Goal: Task Accomplishment & Management: Complete application form

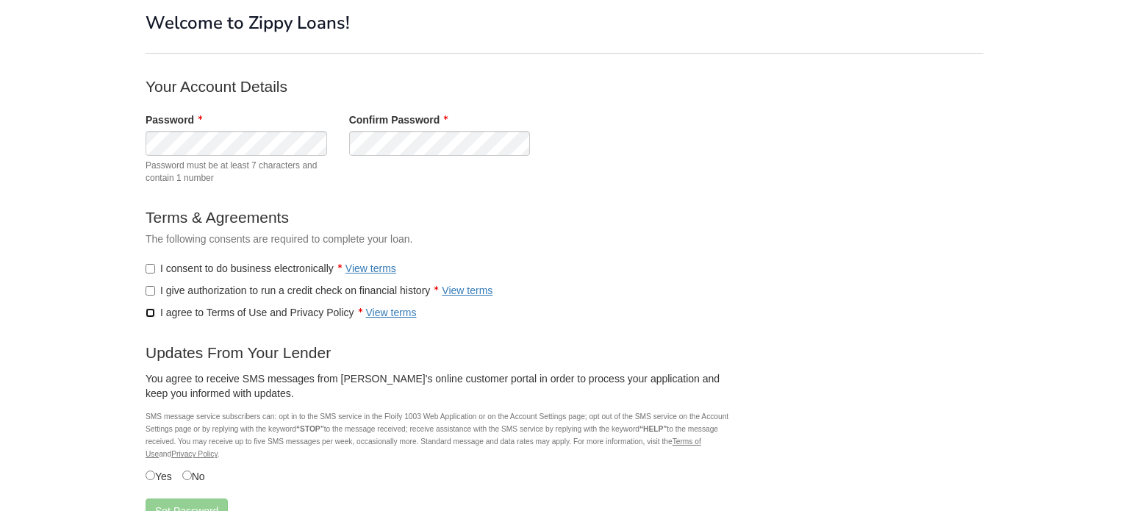
scroll to position [188, 0]
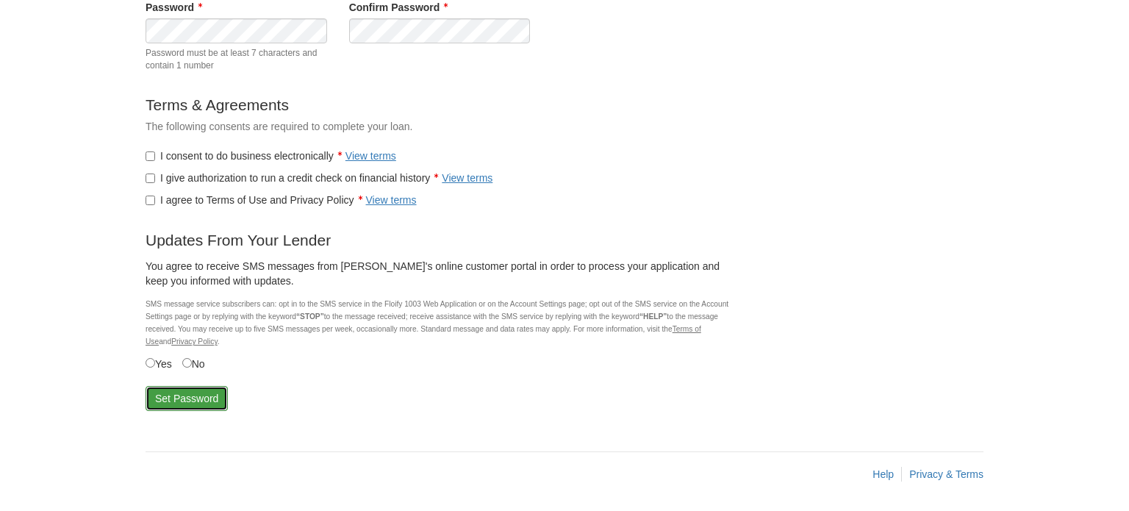
click at [172, 387] on button "Set Password" at bounding box center [186, 398] width 82 height 25
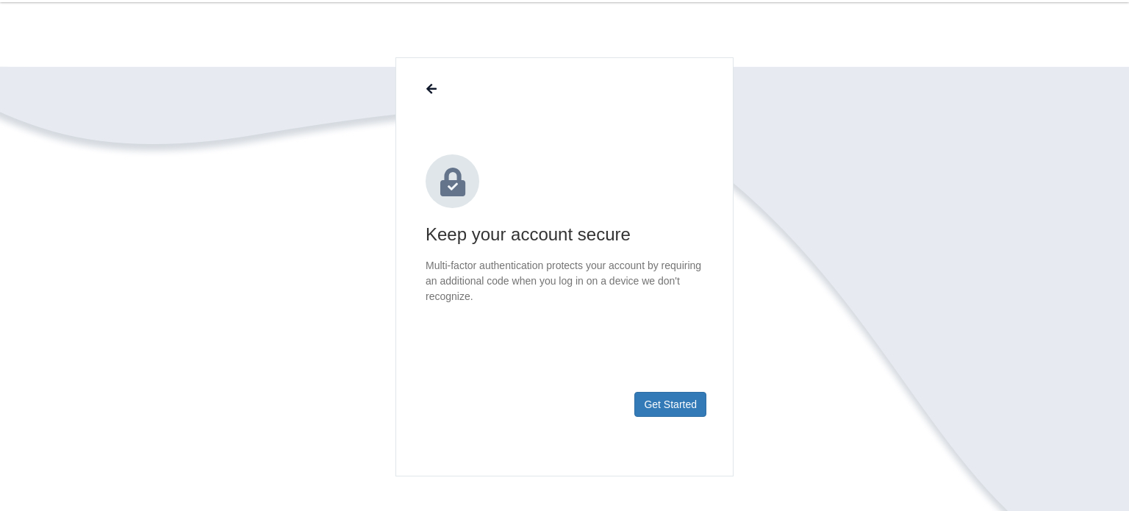
scroll to position [61, 0]
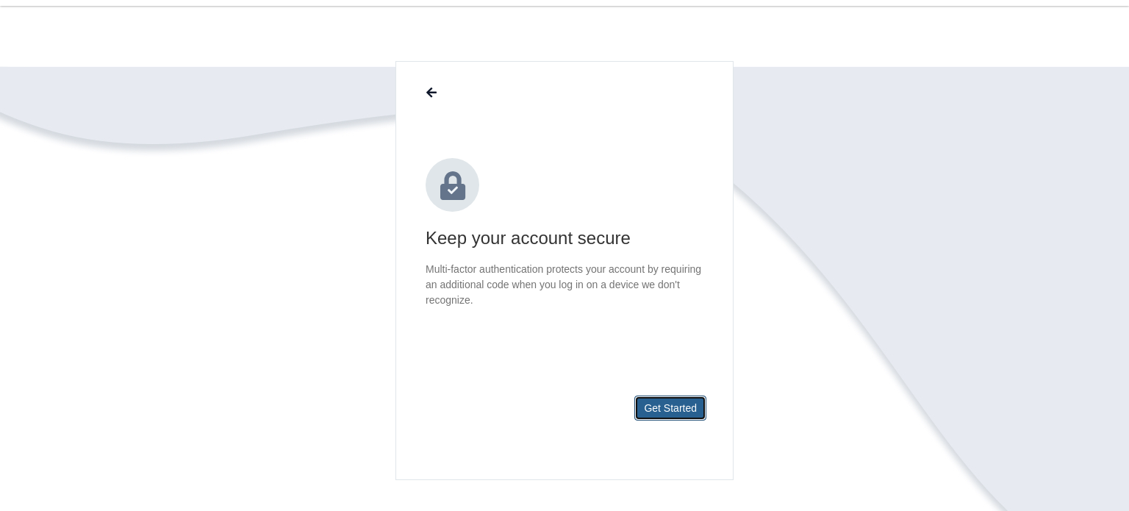
click at [649, 411] on button "Get Started" at bounding box center [670, 407] width 72 height 25
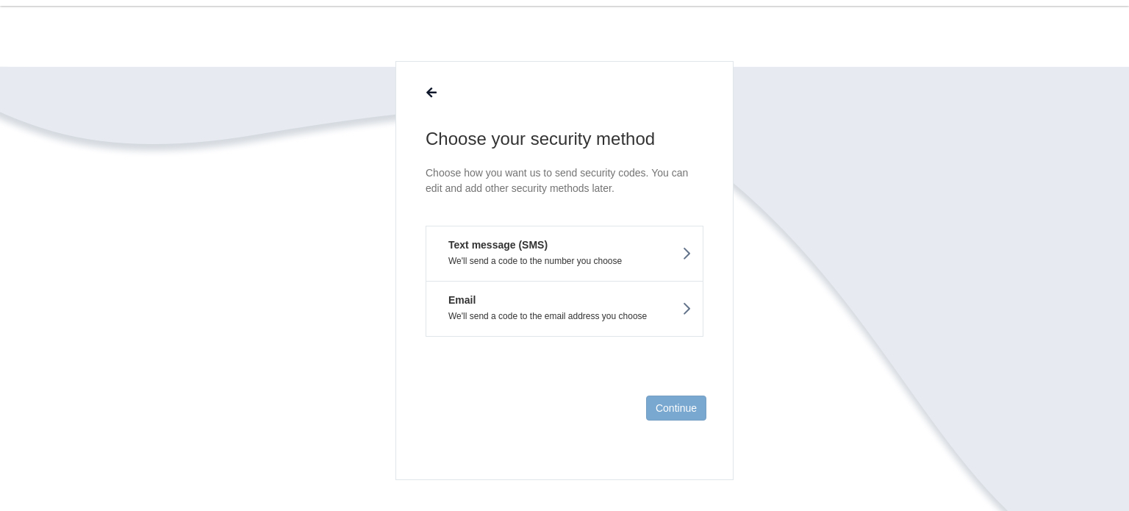
click at [597, 253] on button "Text message (SMS) We'll send a code to the number you choose" at bounding box center [564, 253] width 278 height 55
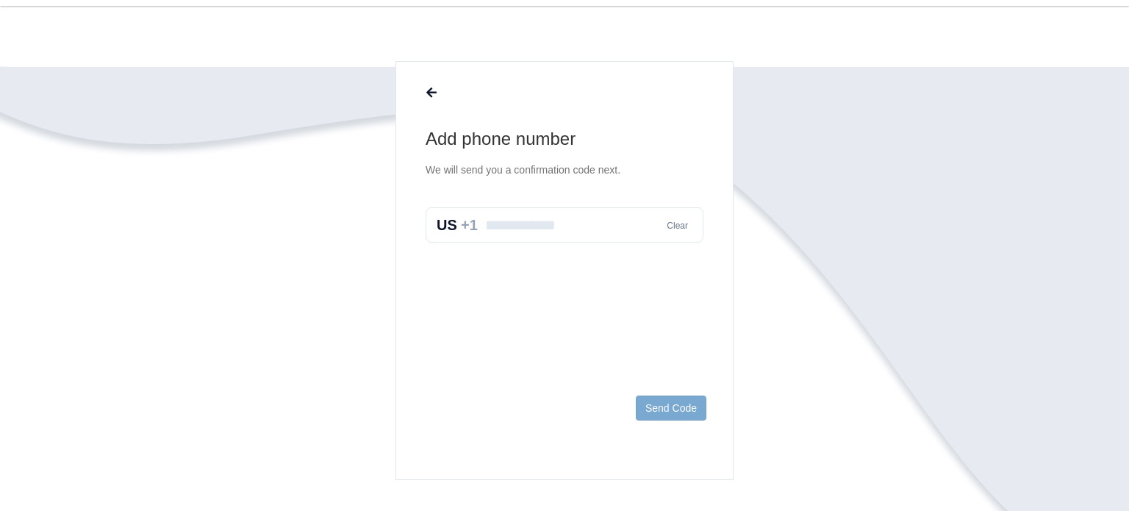
click at [587, 231] on input "text" at bounding box center [564, 224] width 278 height 35
type input "**********"
click at [665, 400] on button "Send Code" at bounding box center [671, 407] width 71 height 25
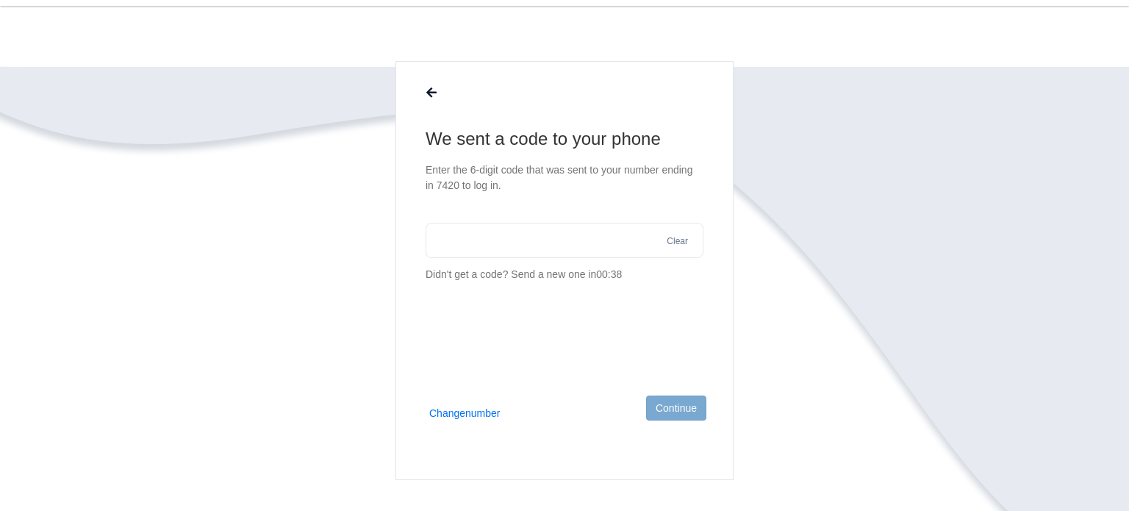
click at [440, 255] on input "text" at bounding box center [564, 240] width 278 height 35
type input "******"
click at [665, 405] on button "Continue" at bounding box center [676, 407] width 60 height 25
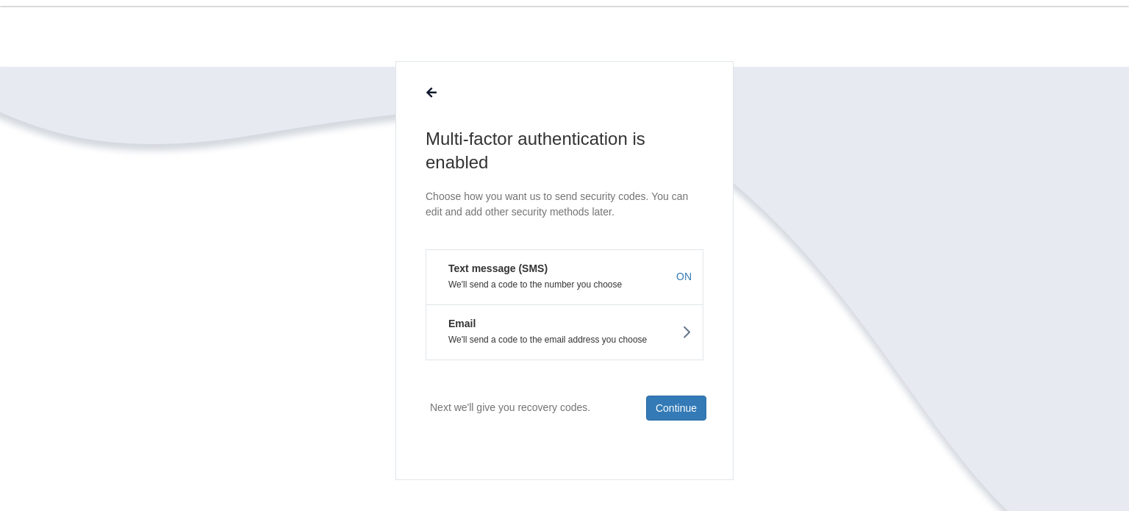
click at [589, 342] on p "We'll send a code to the email address you choose" at bounding box center [564, 339] width 254 height 10
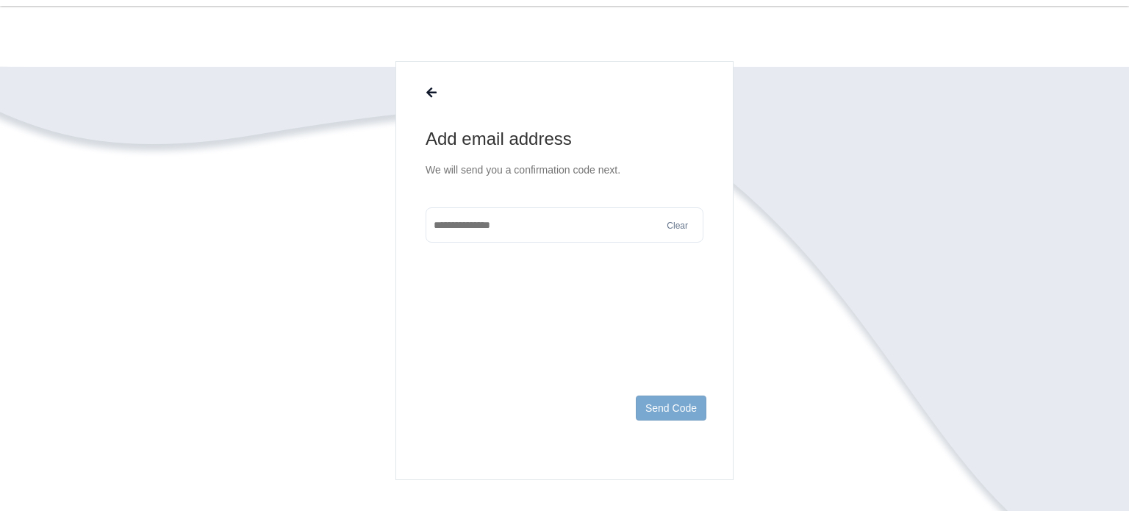
click at [631, 231] on input "text" at bounding box center [564, 224] width 278 height 35
type input "**********"
click at [662, 407] on button "Send Code" at bounding box center [671, 407] width 71 height 25
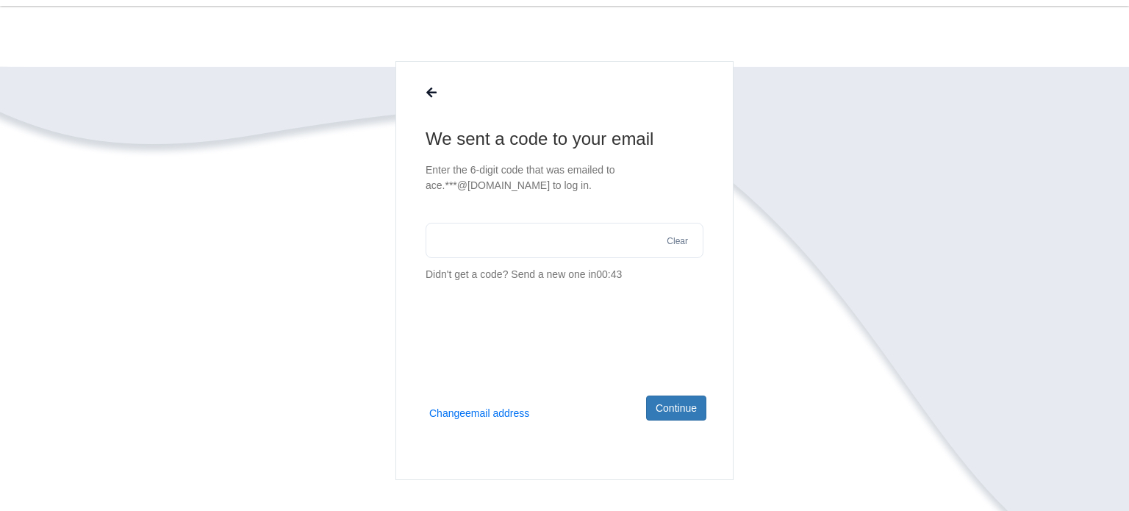
click at [444, 241] on input "text" at bounding box center [564, 240] width 278 height 35
type input "******"
click at [678, 398] on button "Continue" at bounding box center [676, 407] width 60 height 25
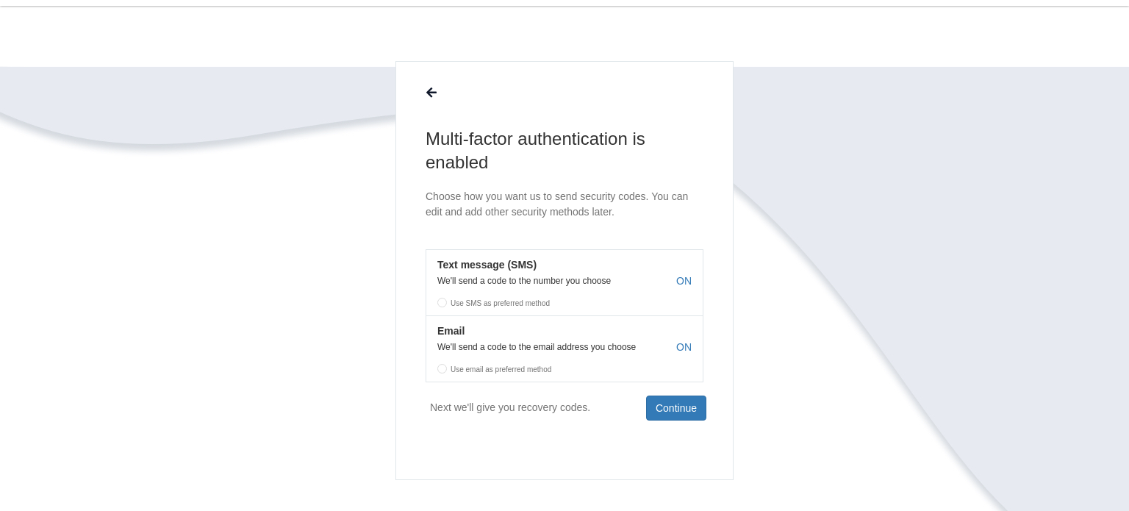
click at [439, 303] on label "Use SMS as preferred method" at bounding box center [564, 300] width 276 height 22
click at [445, 302] on label "Use SMS as preferred method" at bounding box center [564, 300] width 276 height 22
click at [442, 302] on label "Use SMS as preferred method" at bounding box center [564, 300] width 276 height 22
click at [442, 371] on label "Use email as preferred method" at bounding box center [564, 367] width 276 height 22
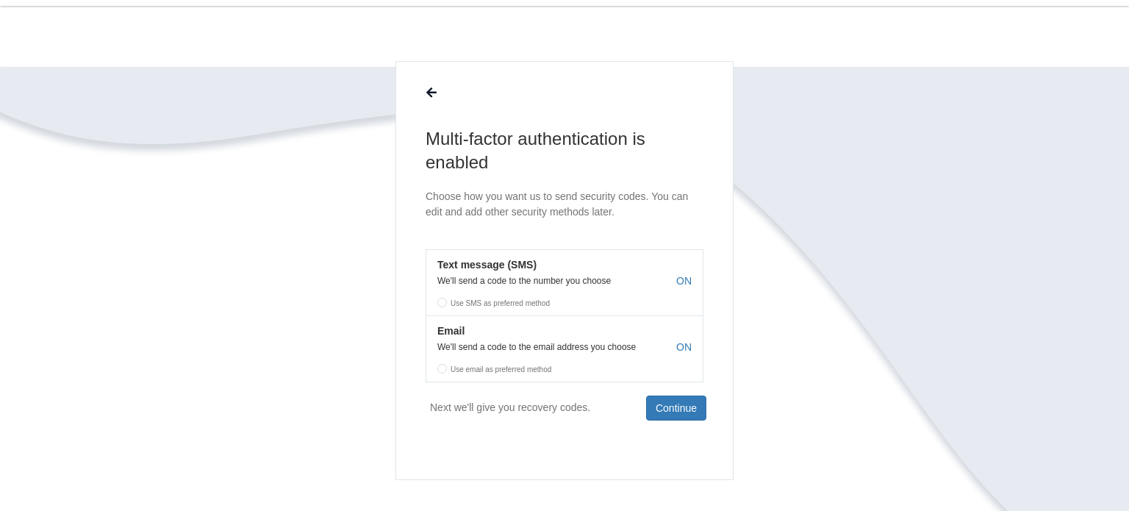
click at [441, 302] on label "Use SMS as preferred method" at bounding box center [564, 300] width 276 height 22
click at [439, 298] on label "Use SMS as preferred method" at bounding box center [564, 300] width 276 height 22
click at [439, 302] on label "Use SMS as preferred method" at bounding box center [564, 300] width 276 height 22
click at [680, 403] on button "Continue" at bounding box center [676, 407] width 60 height 25
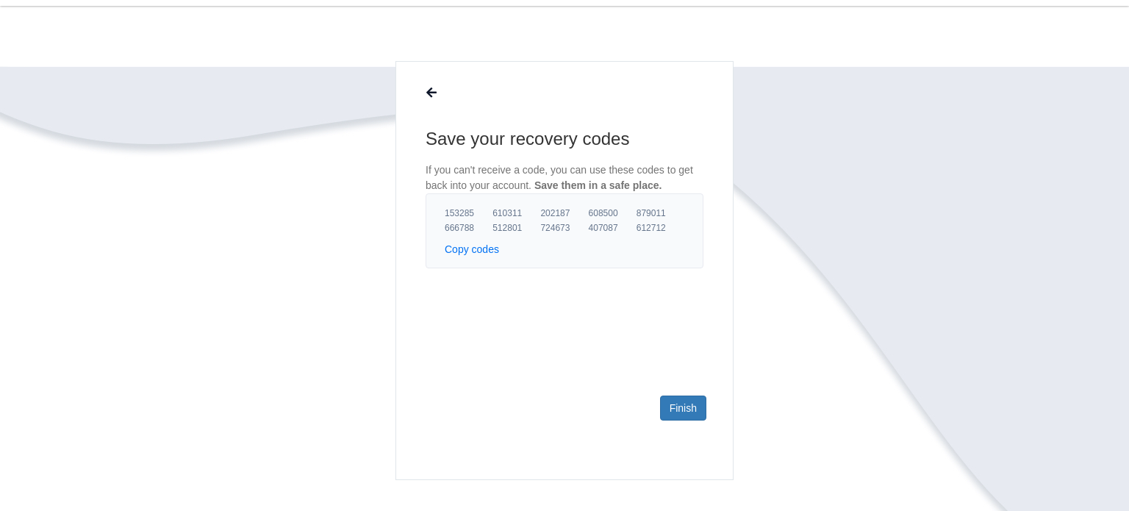
click at [476, 248] on button "Copy codes" at bounding box center [472, 249] width 54 height 15
click at [527, 248] on span "Copied to clipboard" at bounding box center [548, 250] width 76 height 10
click at [679, 410] on link "Finish" at bounding box center [683, 407] width 46 height 25
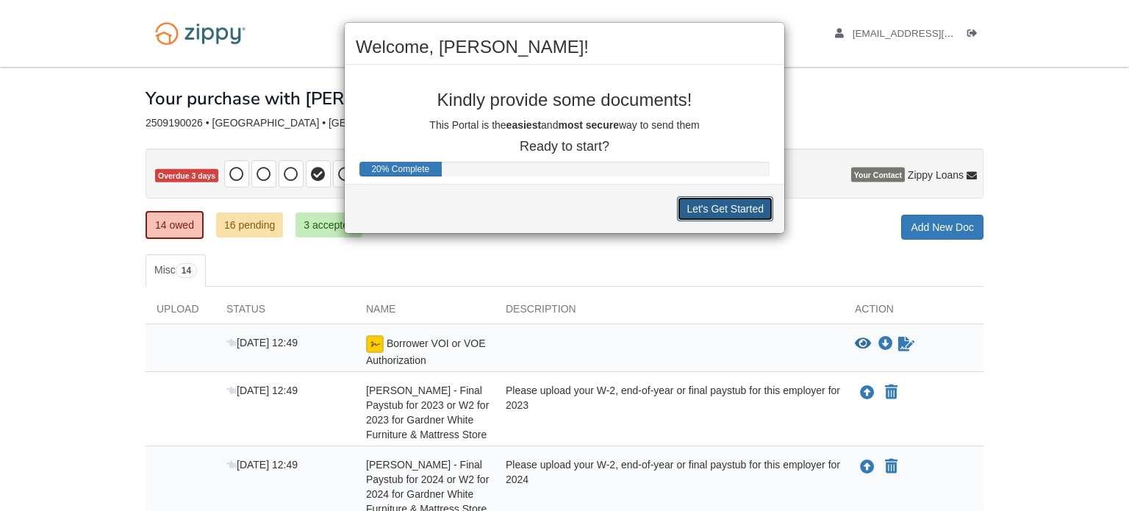
click at [710, 209] on button "Let's Get Started" at bounding box center [725, 208] width 96 height 25
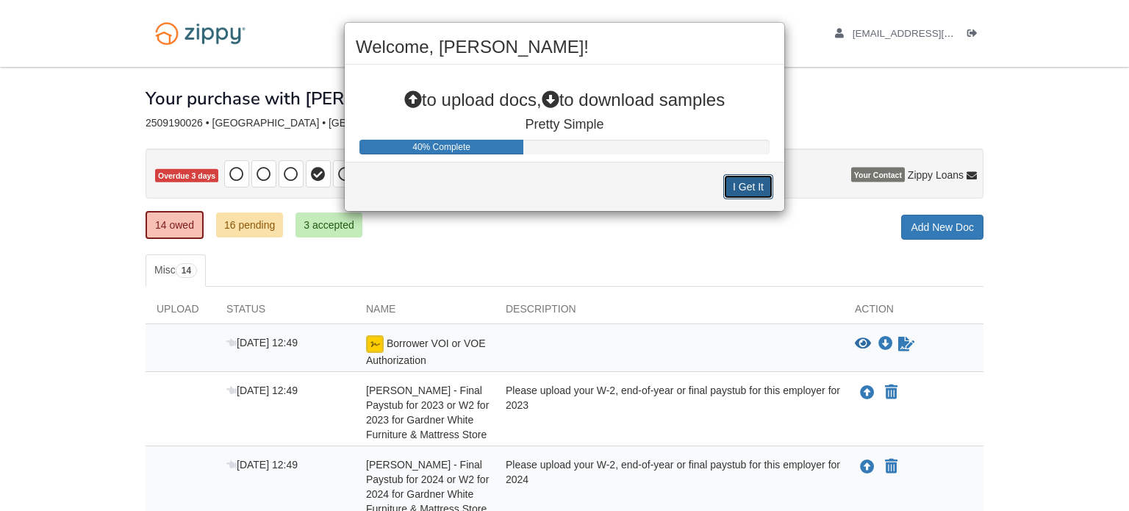
click at [741, 181] on button "I Get It" at bounding box center [748, 186] width 50 height 25
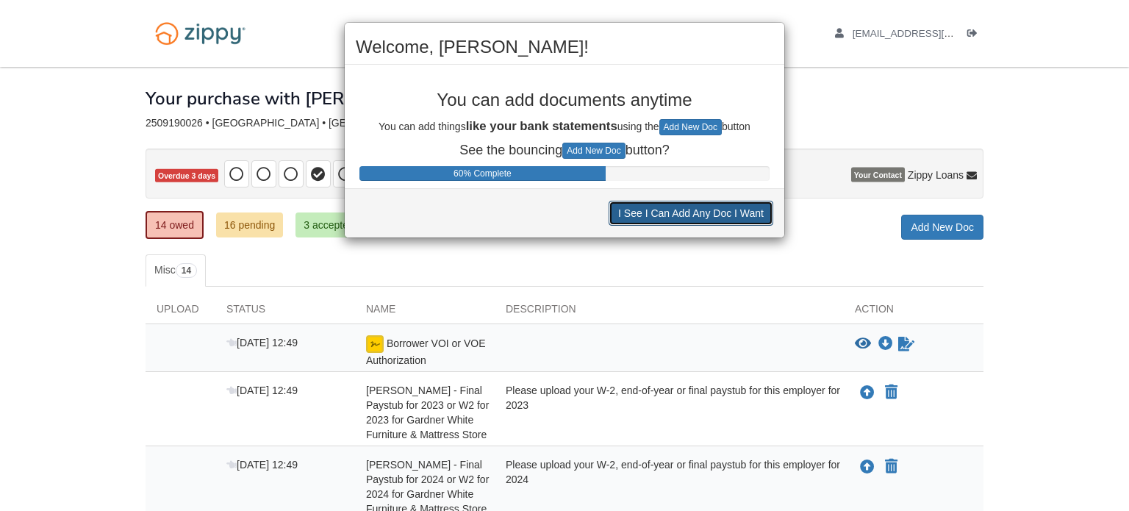
click at [721, 218] on button "I See I Can Add Any Doc I Want" at bounding box center [690, 213] width 165 height 25
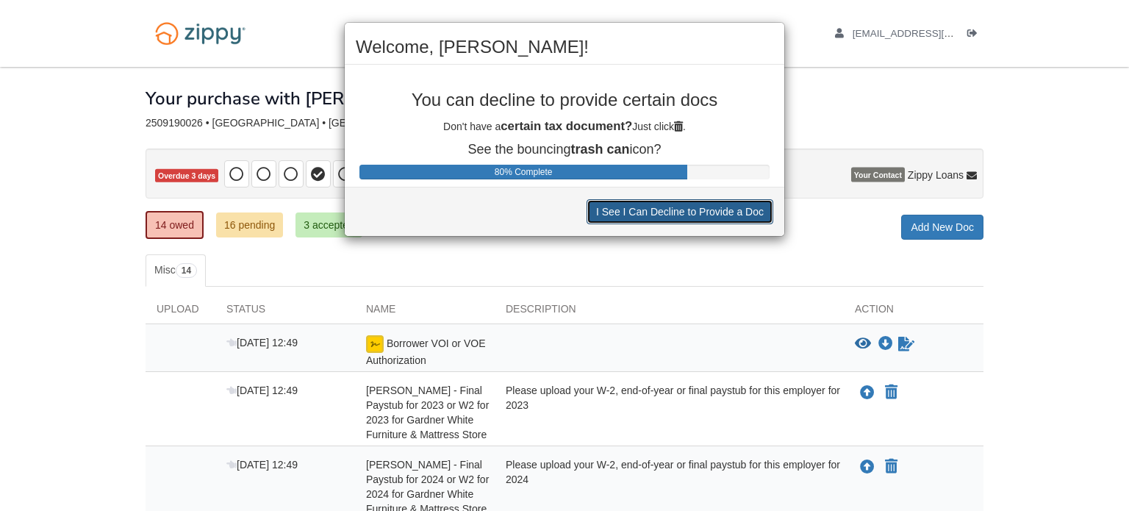
click at [712, 213] on button "I See I Can Decline to Provide a Doc" at bounding box center [679, 211] width 187 height 25
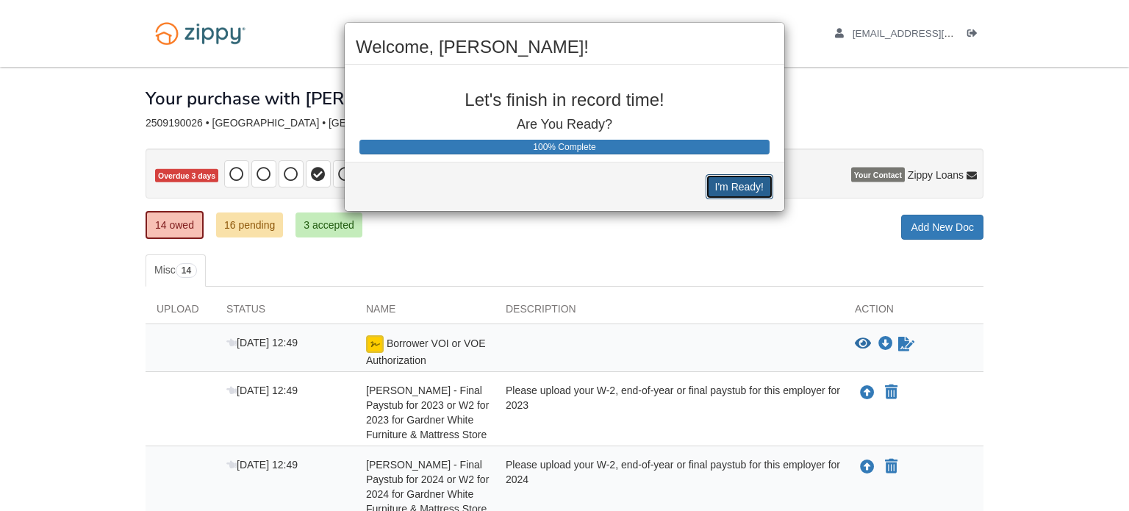
click at [726, 174] on button "I'm Ready!" at bounding box center [739, 186] width 68 height 25
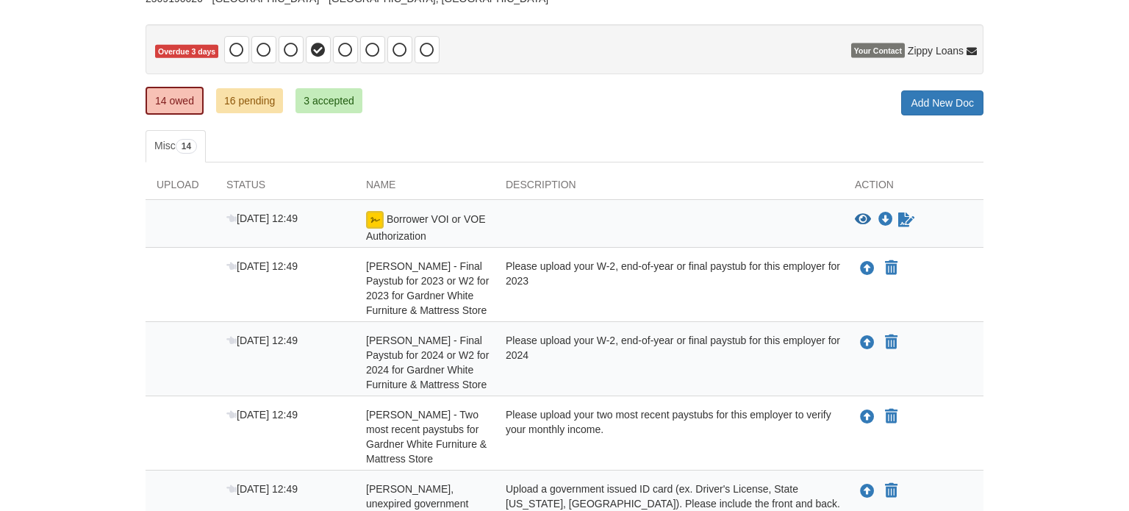
scroll to position [134, 0]
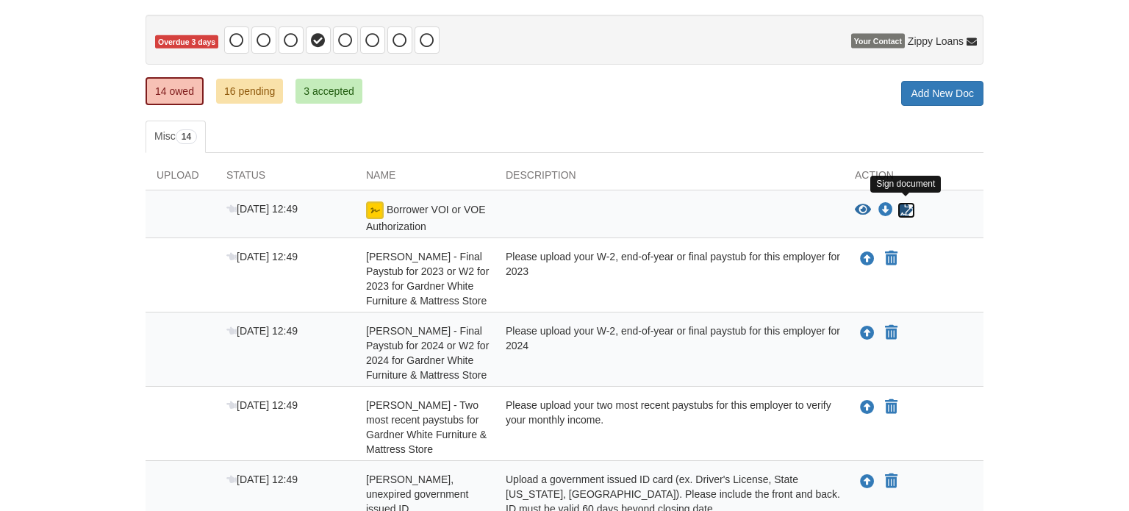
click at [904, 209] on icon "Sign Form" at bounding box center [906, 210] width 16 height 15
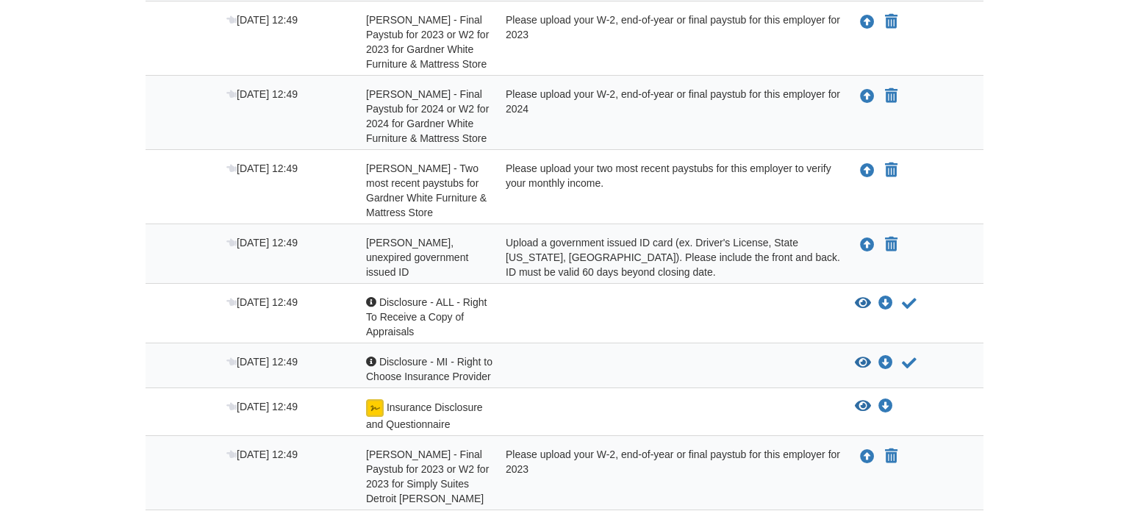
scroll to position [373, 0]
